Goal: Task Accomplishment & Management: Manage account settings

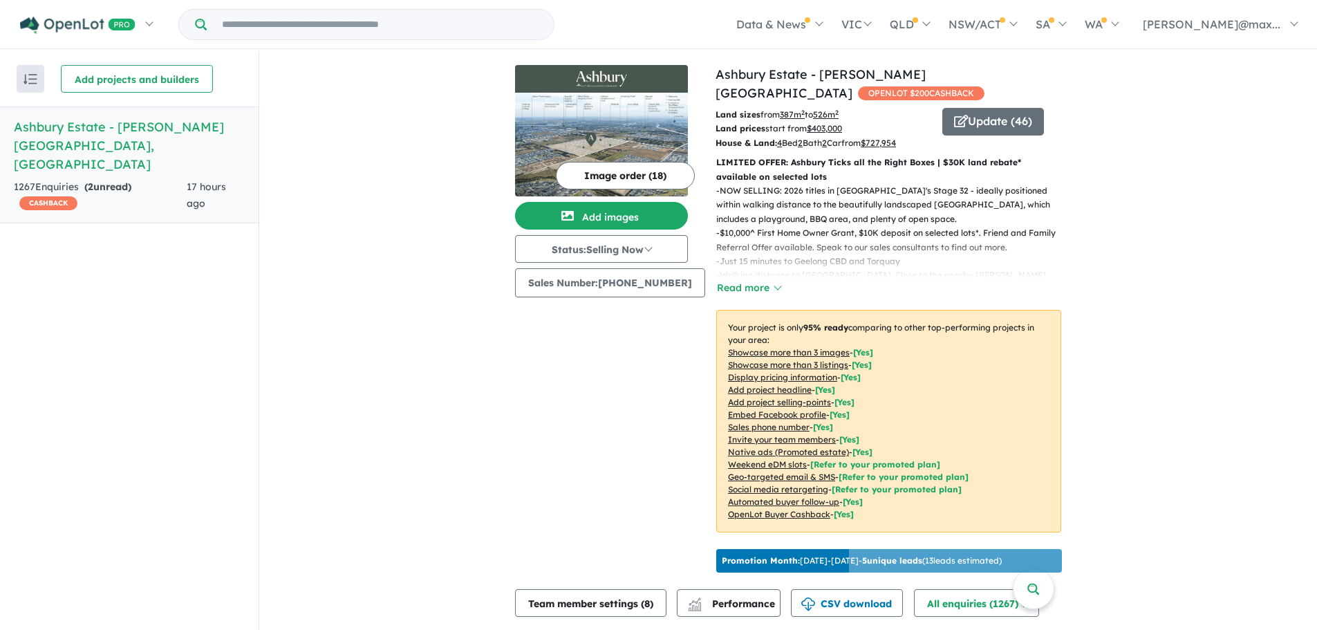
scroll to position [390, 0]
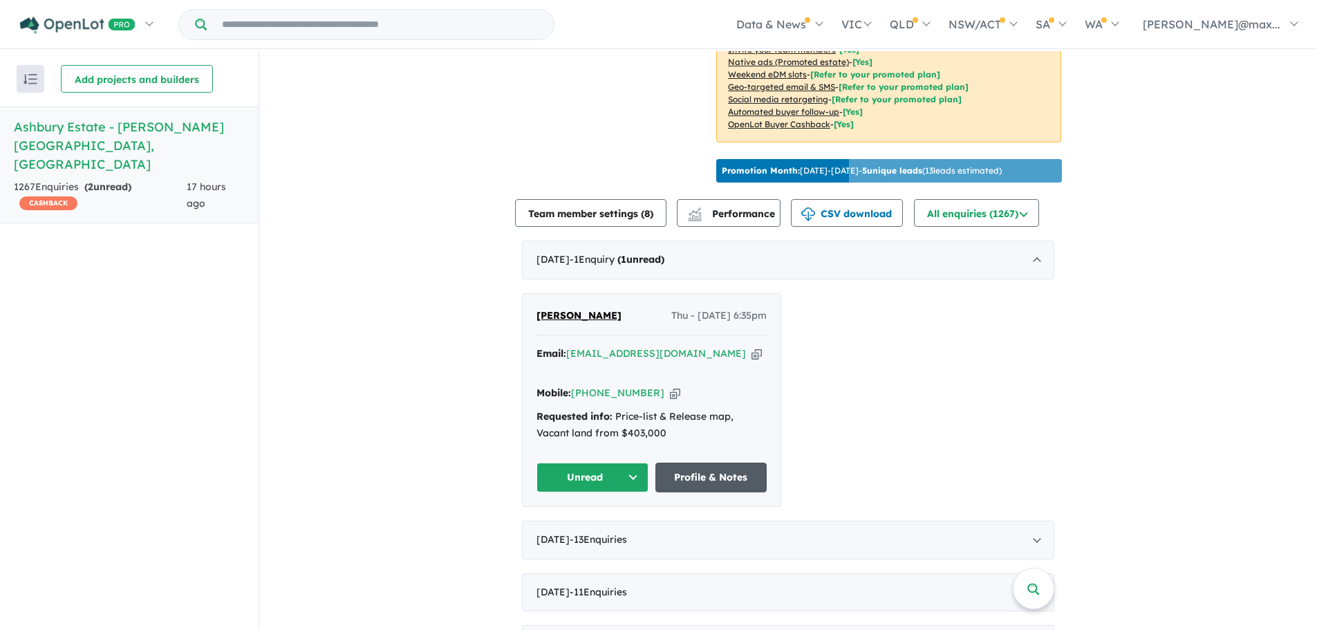
click at [706, 462] on link "Profile & Notes" at bounding box center [711, 477] width 112 height 30
click at [632, 462] on button "Unread" at bounding box center [592, 477] width 112 height 30
click at [587, 527] on button "Assigned" at bounding box center [597, 542] width 120 height 32
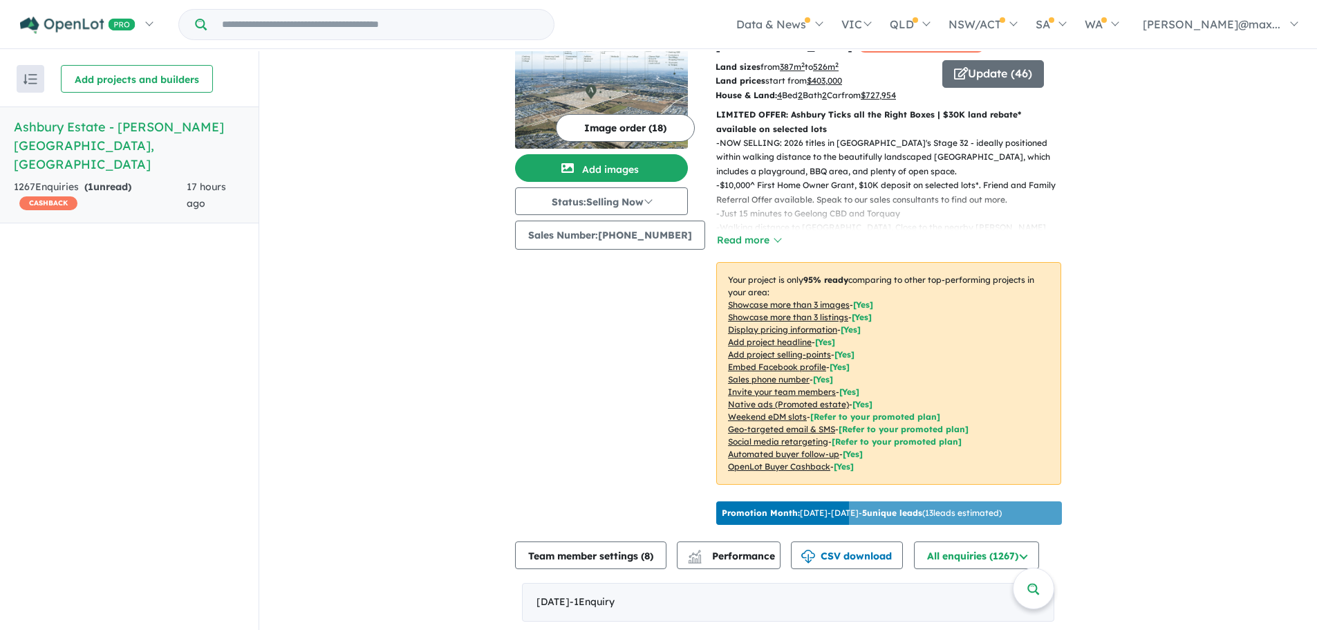
scroll to position [0, 0]
